Goal: Task Accomplishment & Management: Use online tool/utility

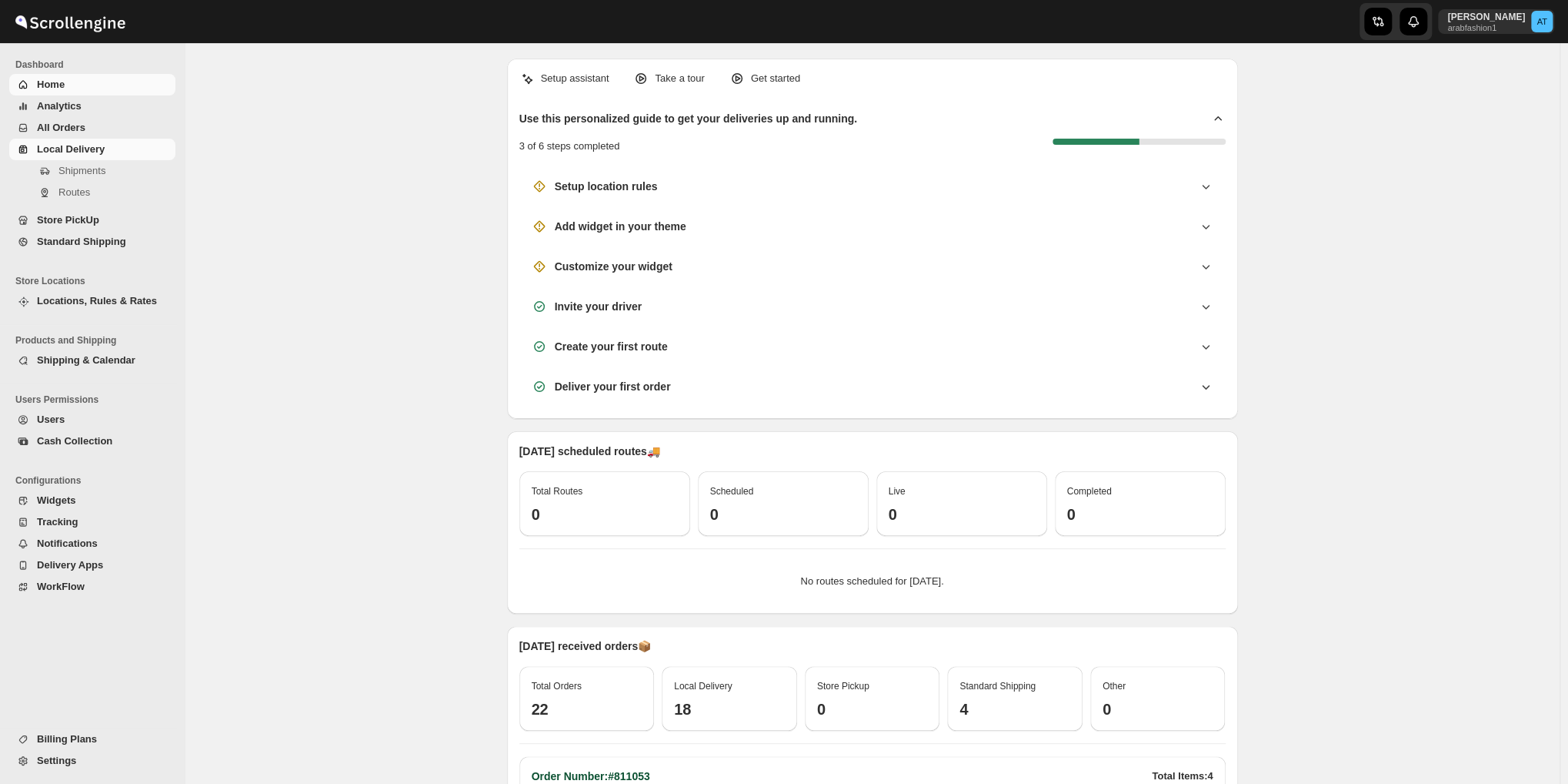
click at [85, 143] on span "Local Delivery" at bounding box center [71, 149] width 68 height 12
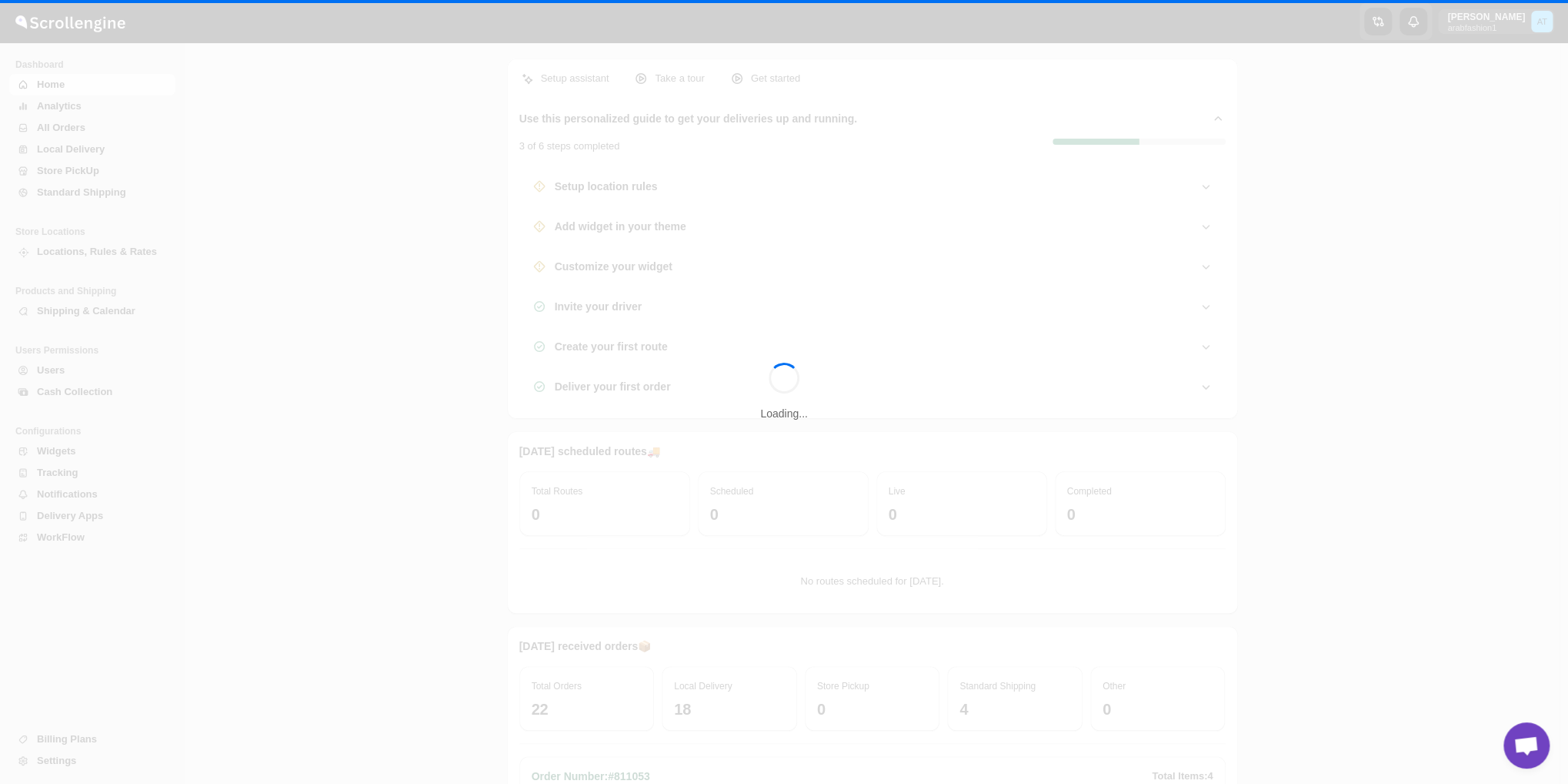
scroll to position [675, 0]
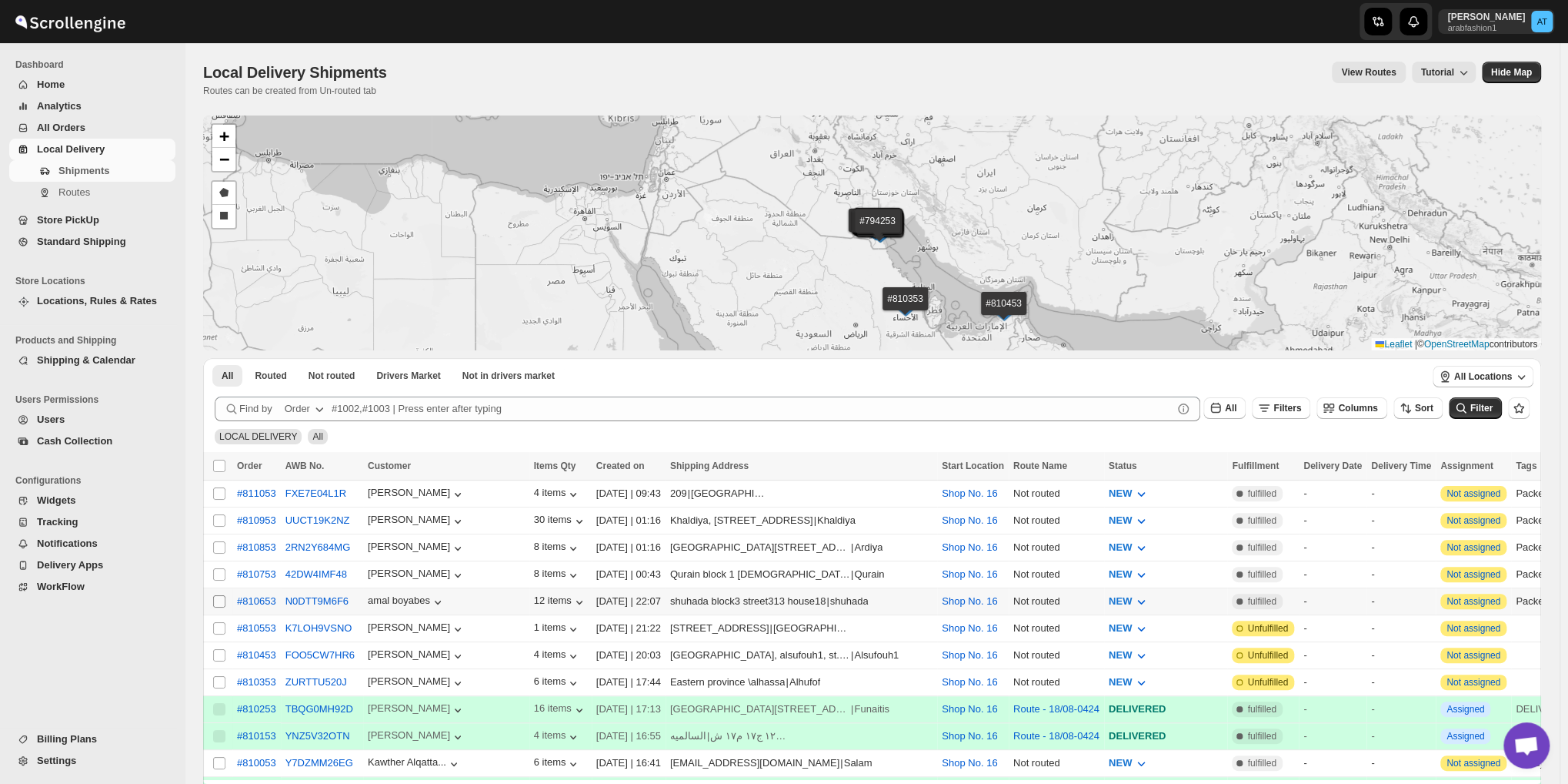
click at [214, 601] on input "Select shipment" at bounding box center [219, 601] width 12 height 12
checkbox input "true"
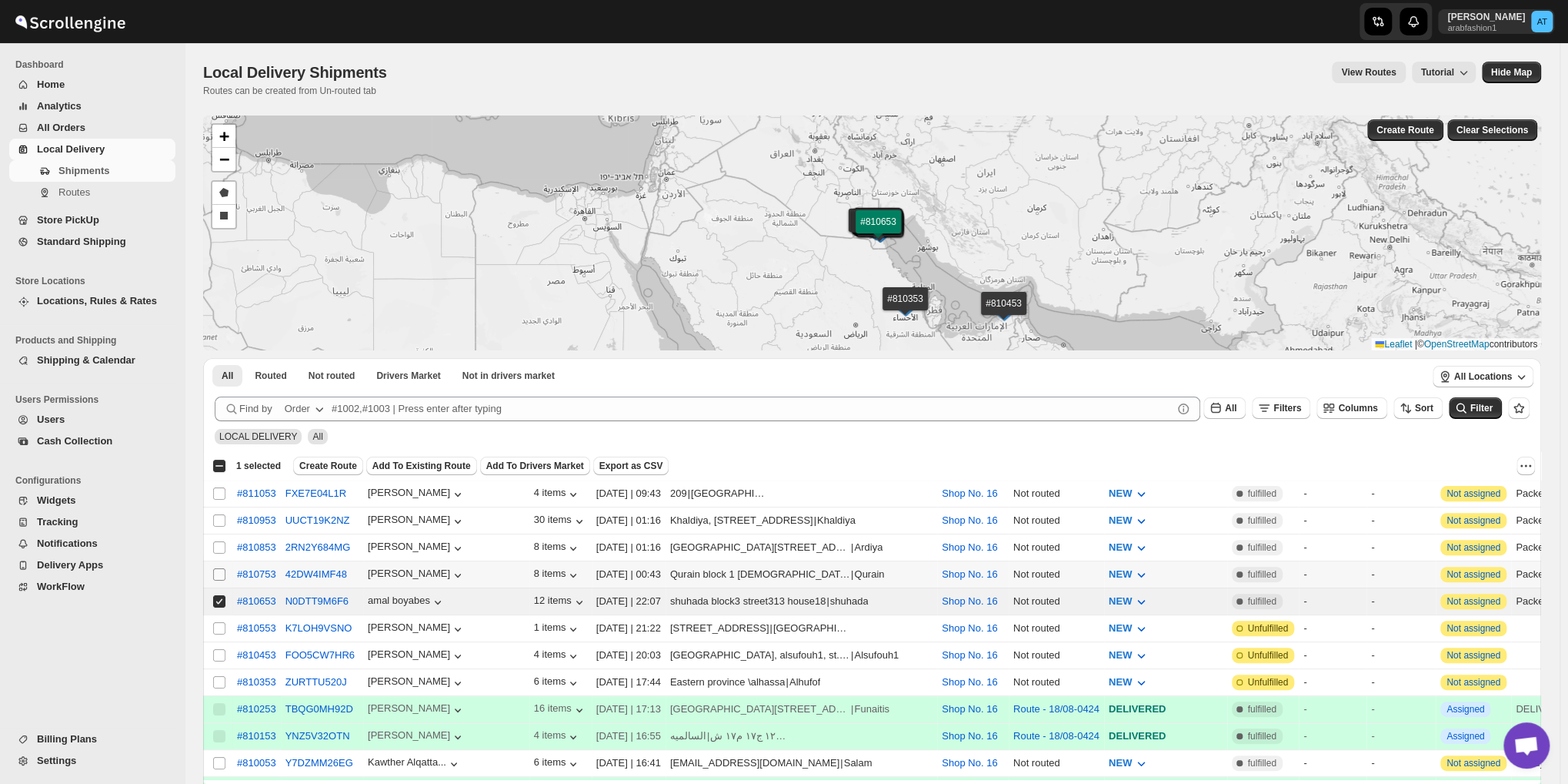
click at [218, 571] on input "Select shipment" at bounding box center [219, 574] width 12 height 12
checkbox input "true"
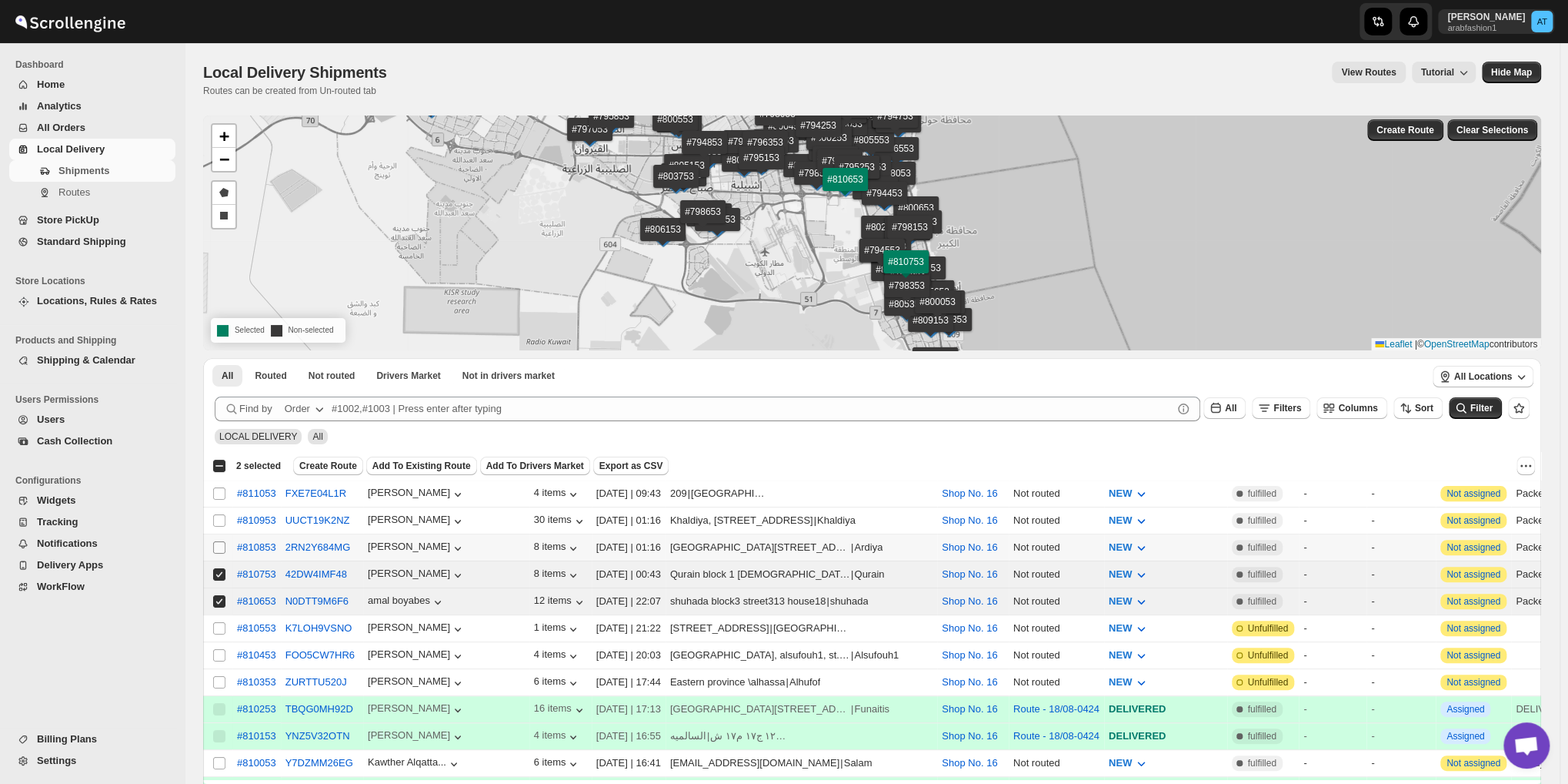
click at [218, 540] on span at bounding box center [220, 547] width 14 height 14
click at [218, 541] on input "Select shipment" at bounding box center [219, 547] width 12 height 12
click at [220, 543] on input "Select shipment" at bounding box center [219, 547] width 12 height 12
checkbox input "true"
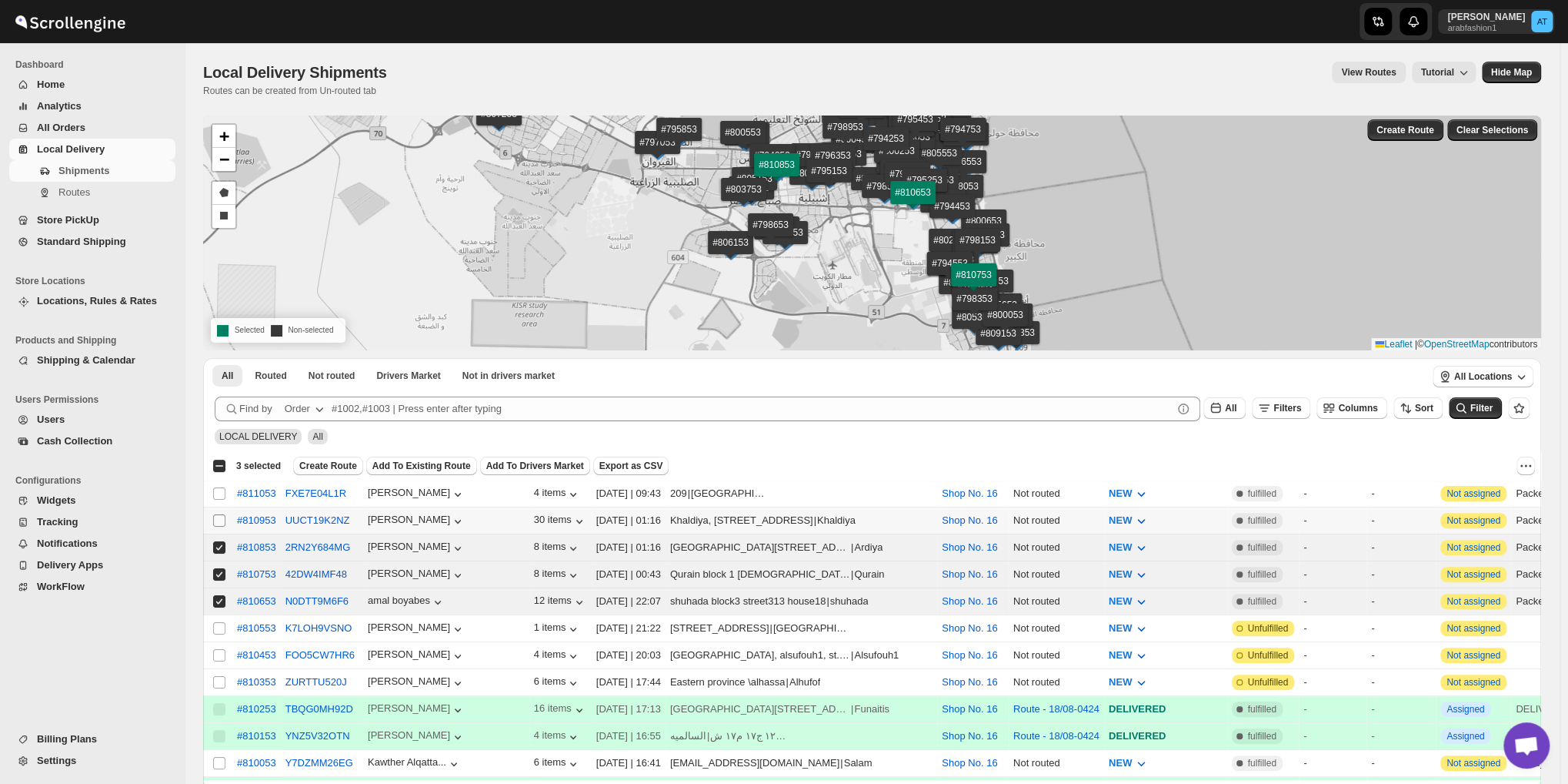
click at [220, 518] on input "Select shipment" at bounding box center [219, 520] width 12 height 12
checkbox input "true"
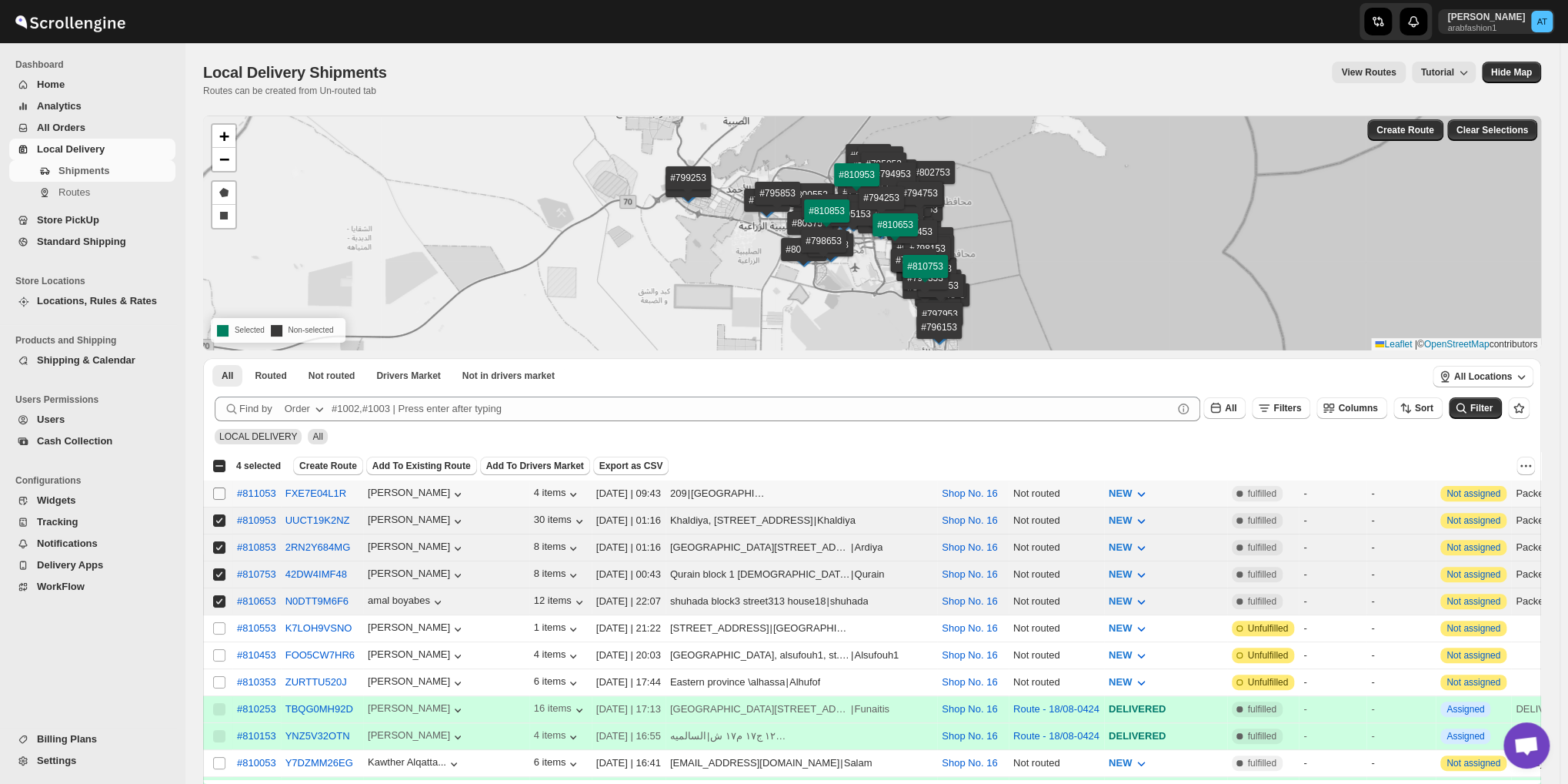
click at [219, 493] on input "Select shipment" at bounding box center [219, 493] width 12 height 12
checkbox input "true"
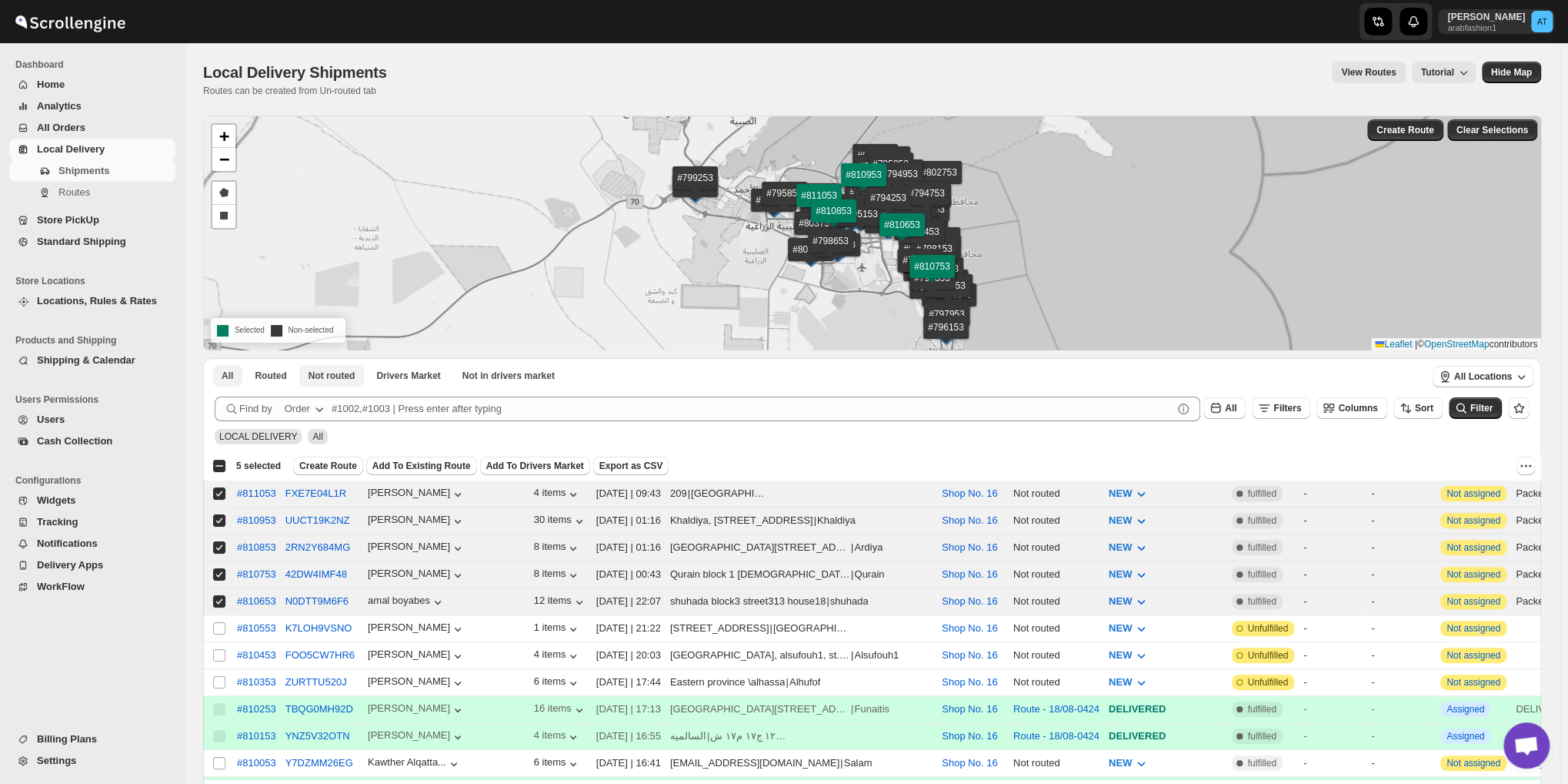
drag, startPoint x: 334, startPoint y: 372, endPoint x: 342, endPoint y: 367, distance: 9.4
click at [334, 372] on span "Not routed" at bounding box center [331, 375] width 47 height 12
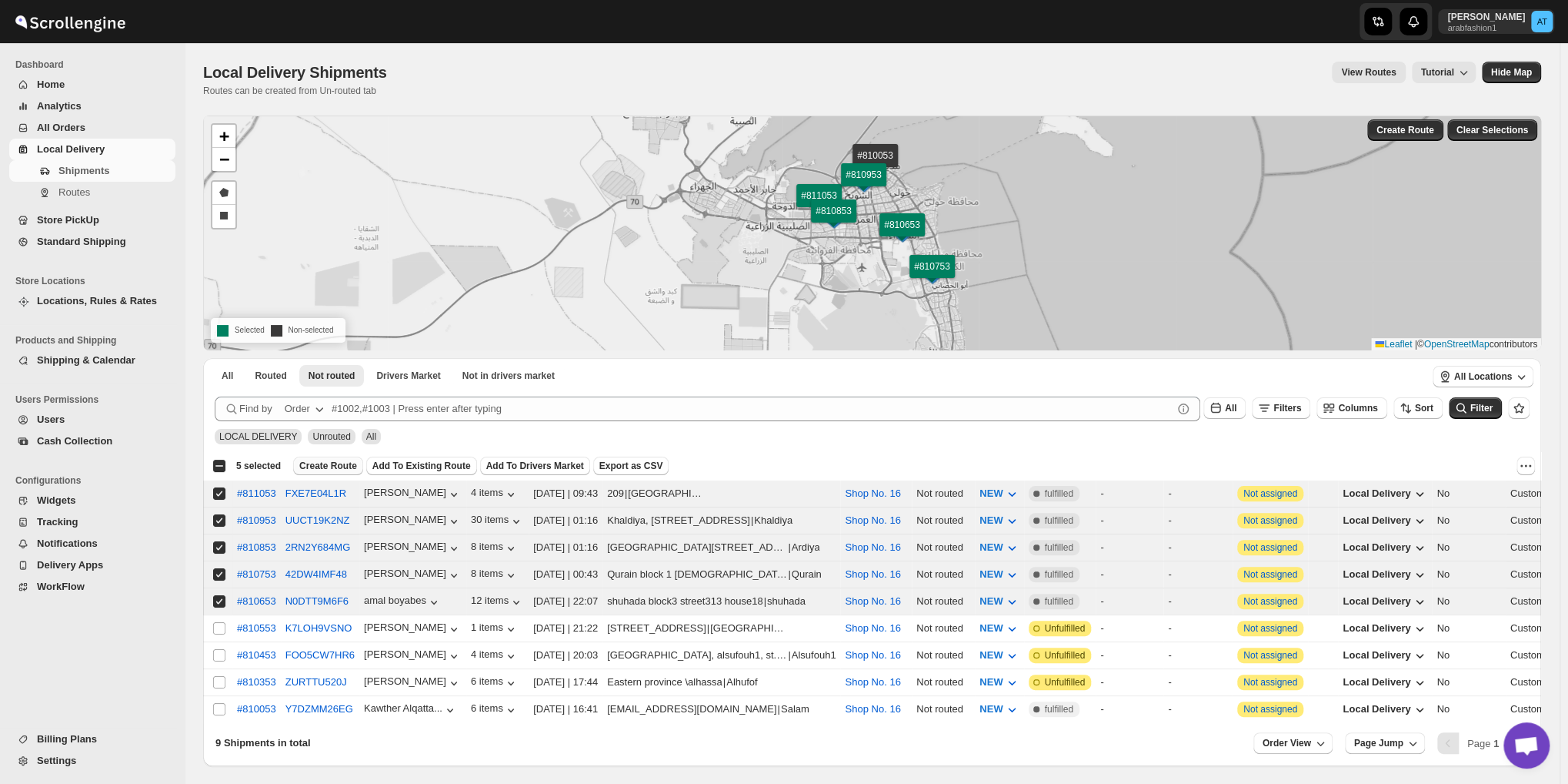
click at [316, 461] on span "Create Route" at bounding box center [328, 466] width 58 height 12
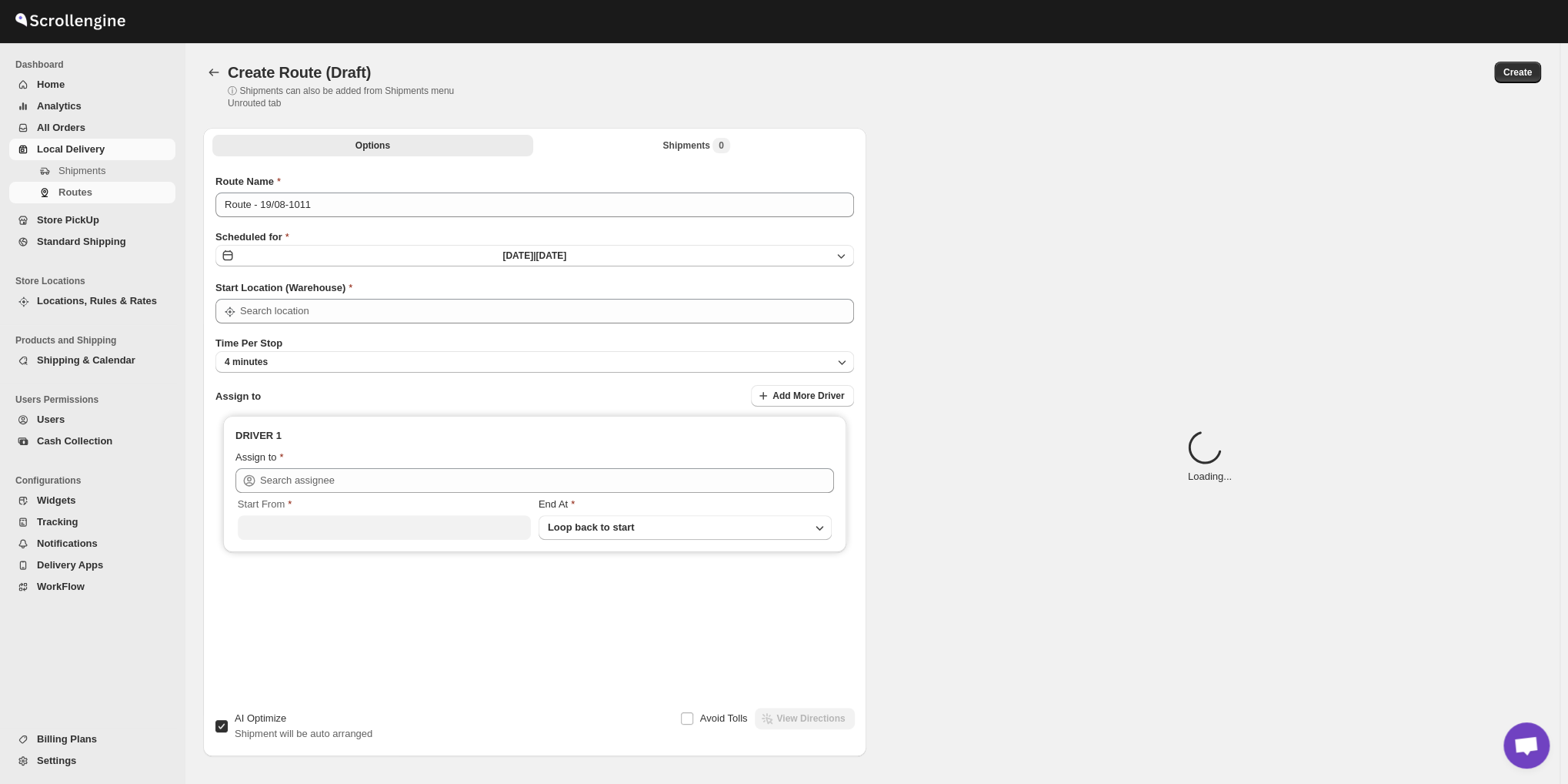
type input "Shop No. 16"
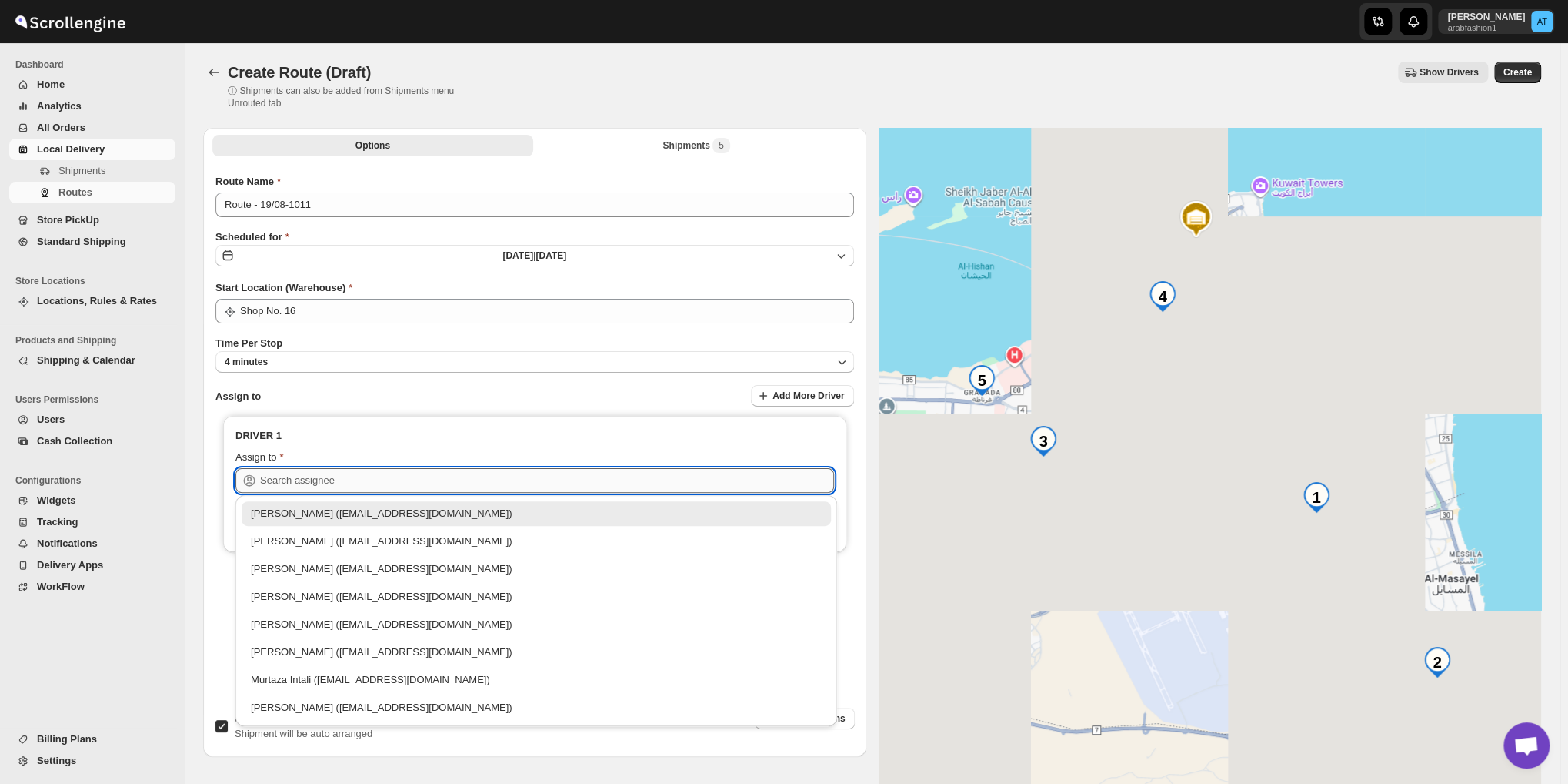
click at [413, 486] on input "text" at bounding box center [547, 480] width 574 height 25
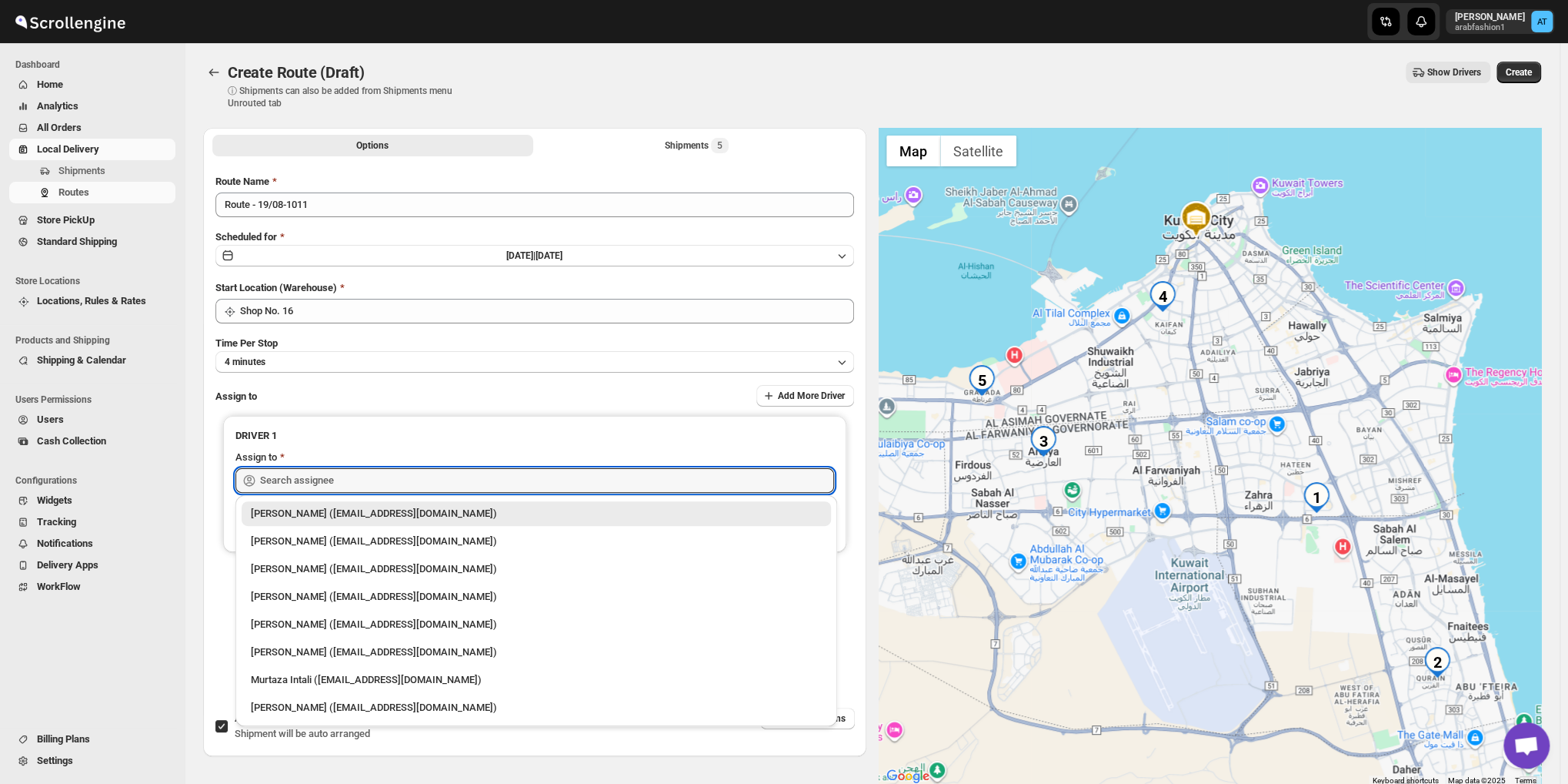
click at [389, 703] on div "[PERSON_NAME] ([EMAIL_ADDRESS][DOMAIN_NAME])" at bounding box center [536, 706] width 571 height 15
type input "[PERSON_NAME] ([EMAIL_ADDRESS][DOMAIN_NAME])"
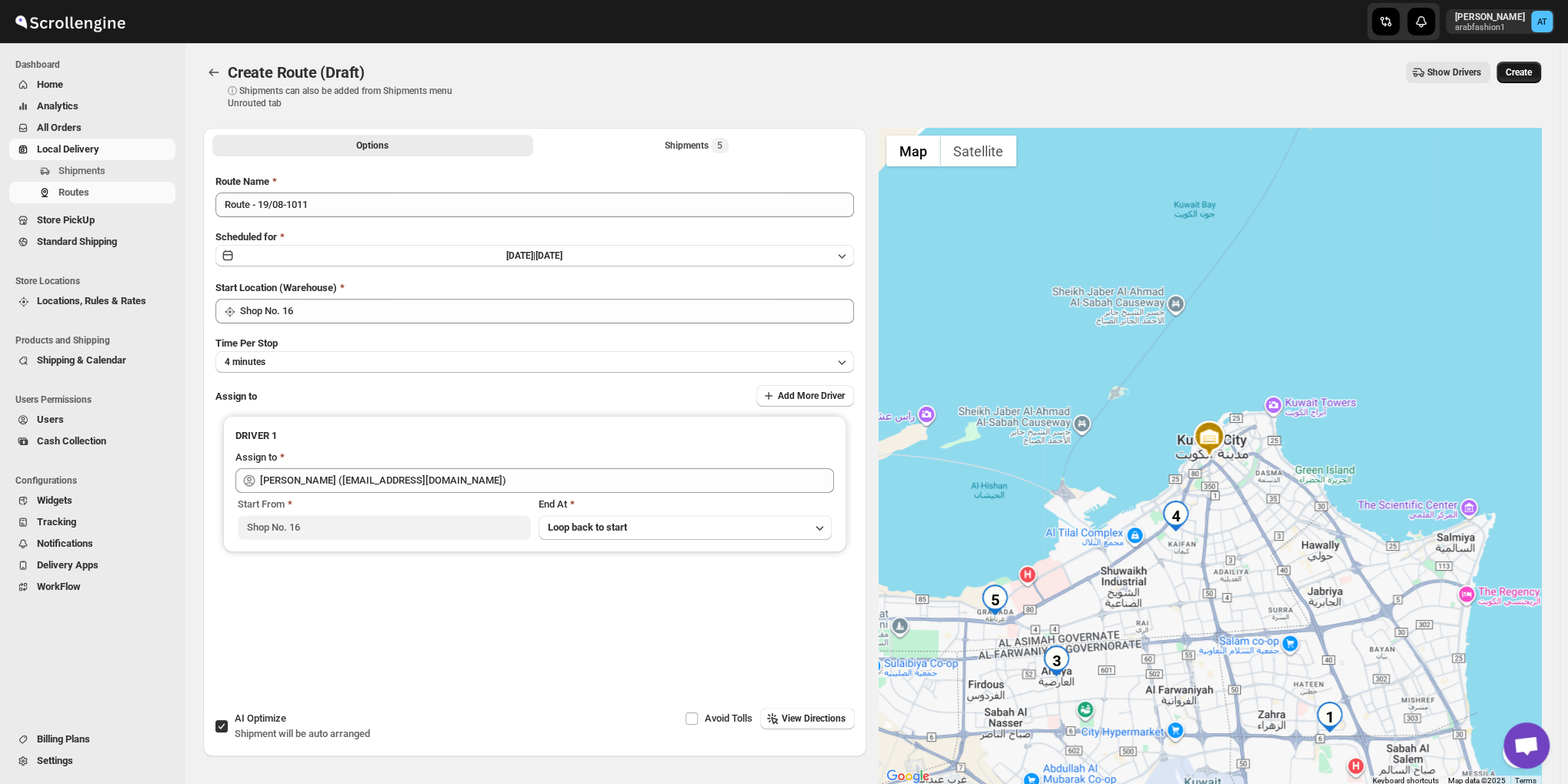
click at [1518, 72] on span "Create" at bounding box center [1518, 73] width 26 height 12
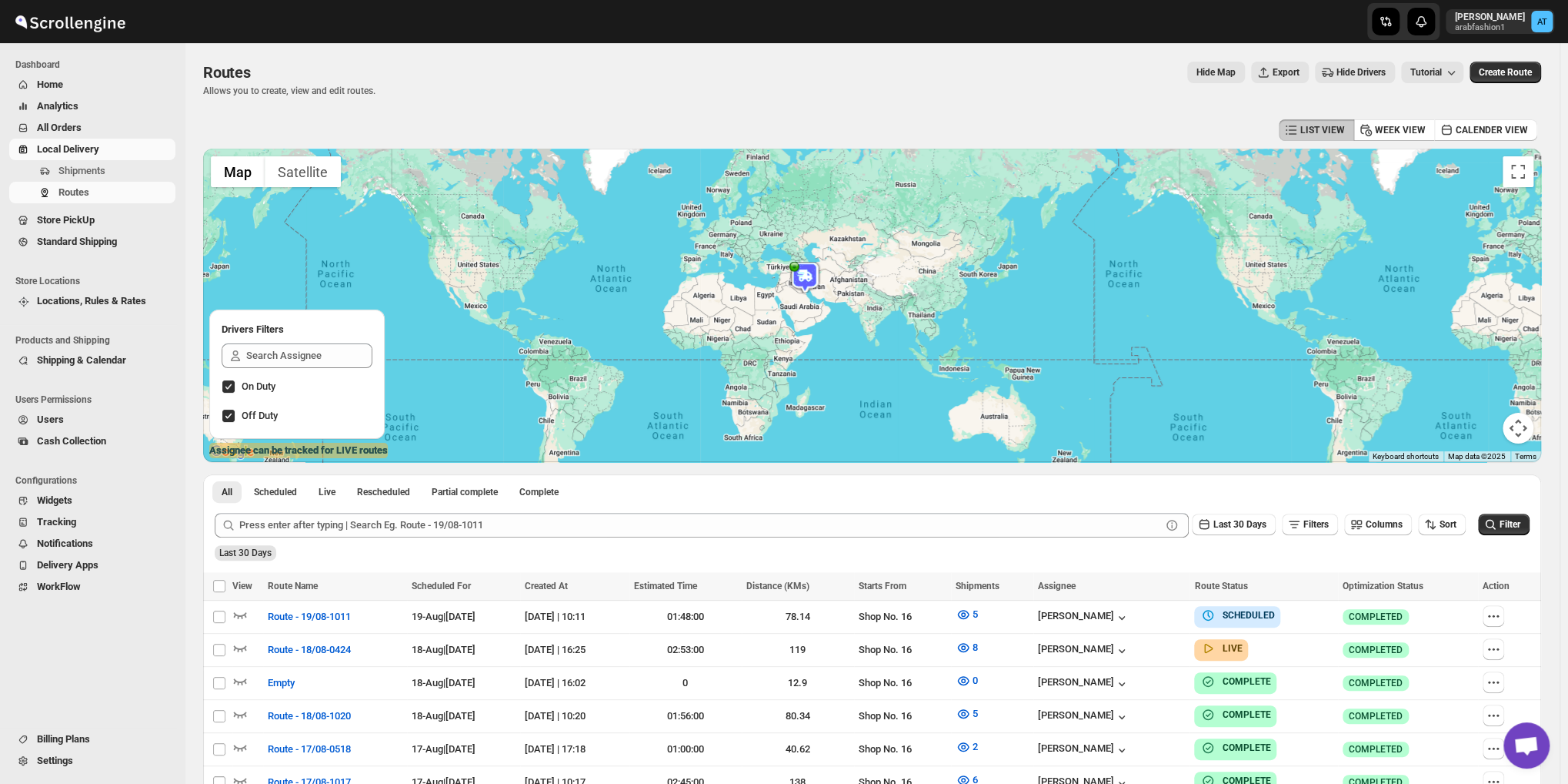
click at [63, 89] on span "Home" at bounding box center [50, 85] width 26 height 12
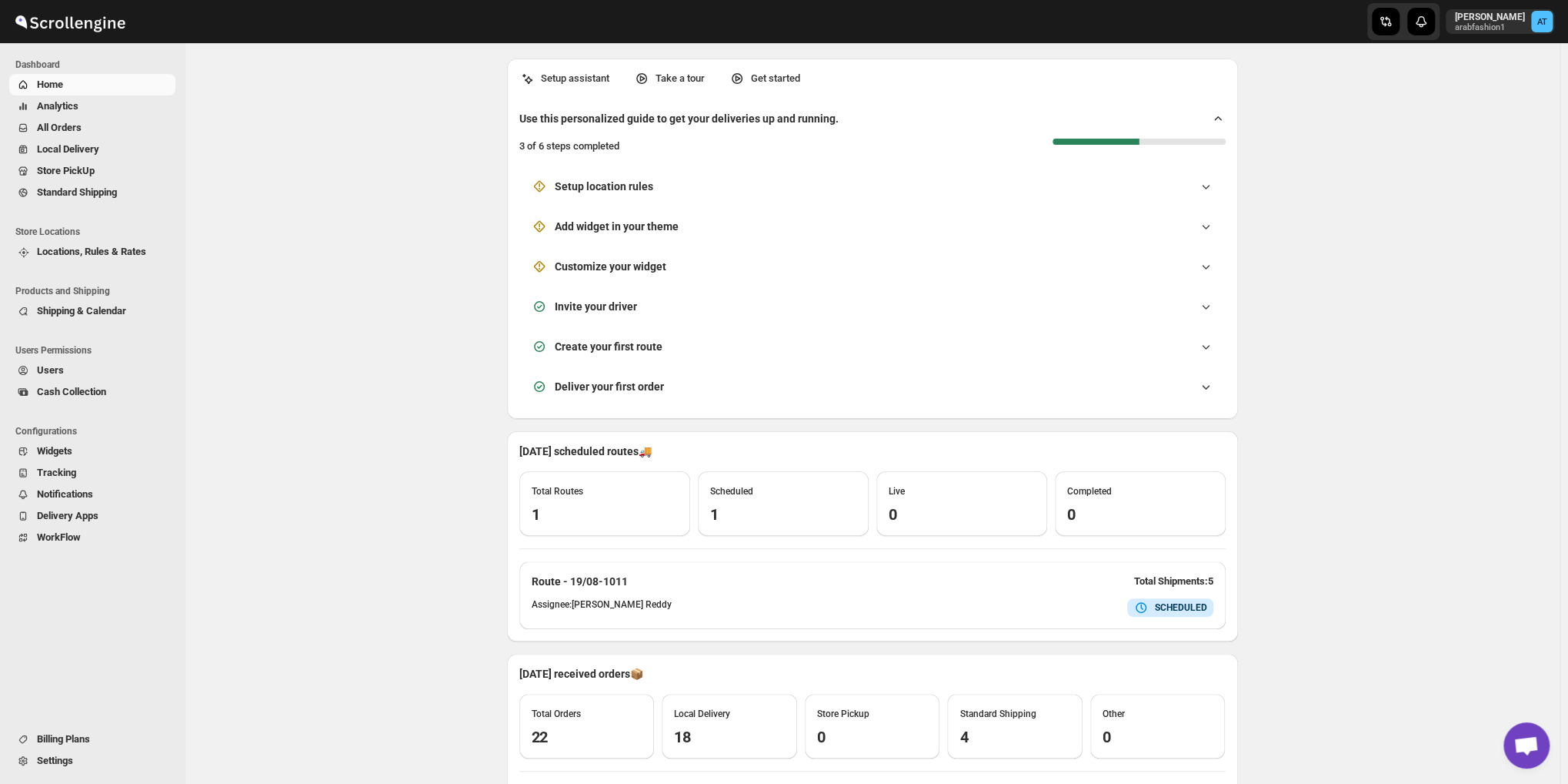
click at [60, 124] on span "All Orders" at bounding box center [59, 127] width 45 height 12
